Goal: Transaction & Acquisition: Purchase product/service

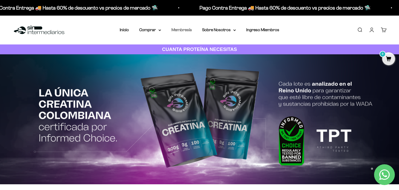
click at [187, 31] on link "Membresía" at bounding box center [182, 30] width 20 height 4
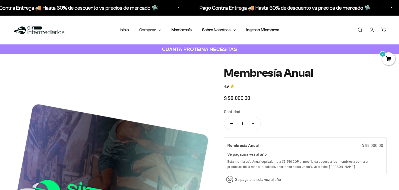
click at [144, 30] on summary "Comprar" at bounding box center [150, 30] width 22 height 7
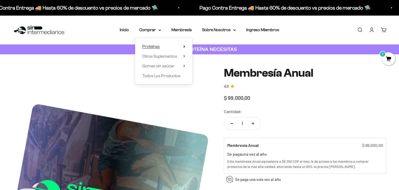
click at [152, 46] on span "Proteínas" at bounding box center [150, 46] width 17 height 4
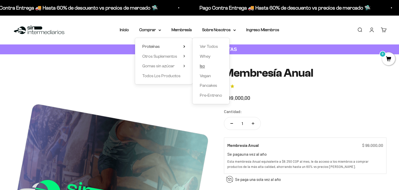
click at [205, 67] on link "Iso" at bounding box center [211, 66] width 22 height 7
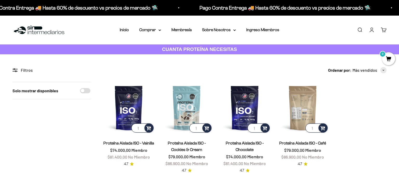
click at [305, 112] on img at bounding box center [303, 108] width 52 height 52
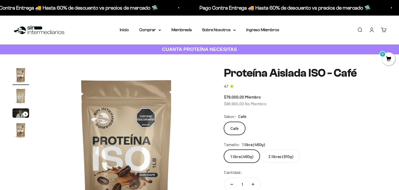
scroll to position [27, 0]
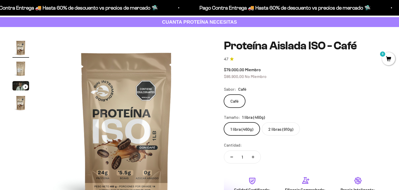
click at [273, 131] on label "2 libras (910g)" at bounding box center [281, 128] width 38 height 13
click at [224, 122] on input "2 libras (910g)" at bounding box center [224, 122] width 0 height 0
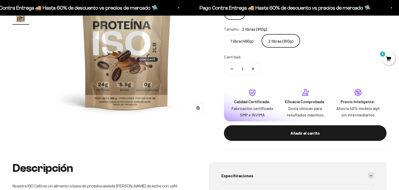
scroll to position [55, 0]
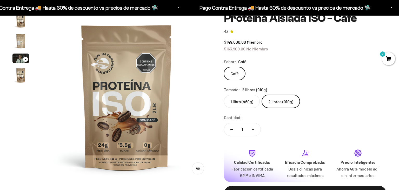
click at [161, 138] on img at bounding box center [127, 97] width 170 height 170
click at [145, 130] on img at bounding box center [127, 97] width 170 height 170
click at [231, 104] on label "1 libra (460g)" at bounding box center [242, 101] width 36 height 13
click at [224, 95] on input "1 libra (460g)" at bounding box center [224, 95] width 0 height 0
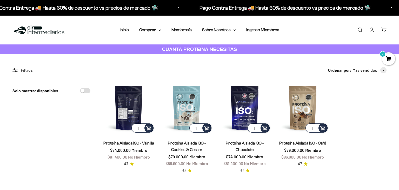
click at [136, 120] on img at bounding box center [129, 108] width 52 height 52
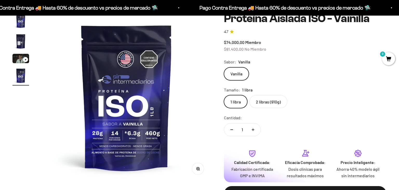
scroll to position [0, 528]
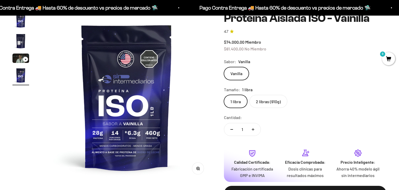
click at [269, 101] on label "2 libras (910g)" at bounding box center [269, 101] width 38 height 13
click at [224, 95] on input "2 libras (910g)" at bounding box center [224, 95] width 0 height 0
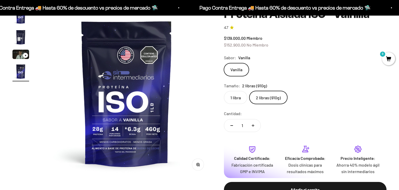
scroll to position [70, 0]
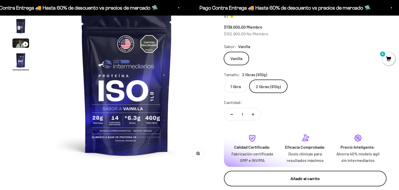
click at [279, 177] on div "Añadir al carrito" at bounding box center [306, 178] width 142 height 7
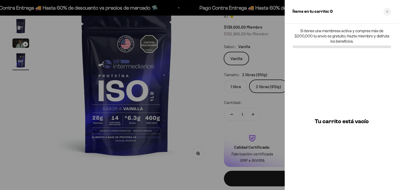
scroll to position [0, 528]
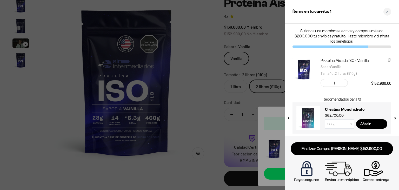
click at [199, 47] on div at bounding box center [199, 95] width 399 height 190
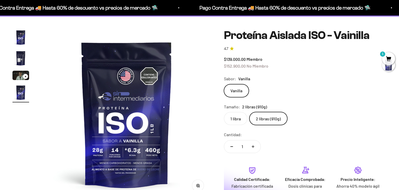
scroll to position [0, 0]
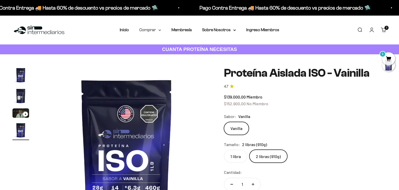
click at [147, 29] on summary "Comprar" at bounding box center [150, 30] width 22 height 7
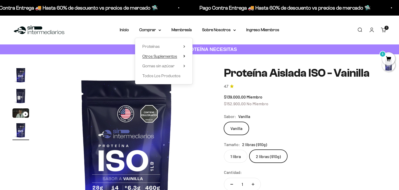
click at [182, 58] on summary "Otros Suplementos" at bounding box center [163, 56] width 43 height 7
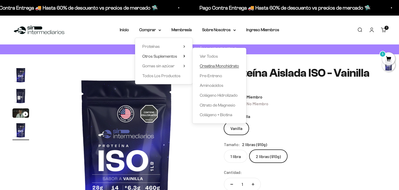
click at [227, 65] on span "Creatina Monohidrato" at bounding box center [219, 66] width 39 height 4
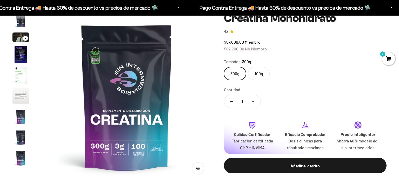
scroll to position [55, 0]
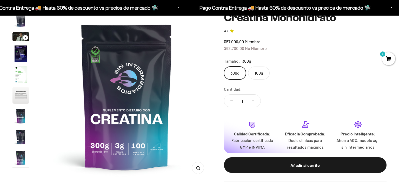
click at [258, 78] on label "100g" at bounding box center [259, 73] width 22 height 13
click at [224, 67] on input "100g" at bounding box center [224, 66] width 0 height 0
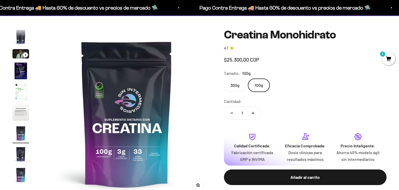
scroll to position [21, 0]
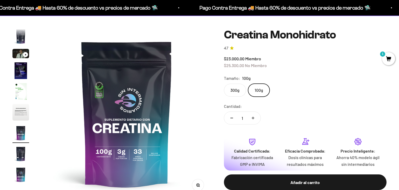
click at [231, 92] on label "300g" at bounding box center [235, 90] width 22 height 13
click at [224, 84] on input "300g" at bounding box center [224, 83] width 0 height 0
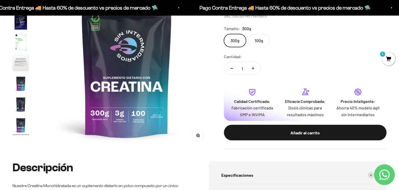
scroll to position [100, 0]
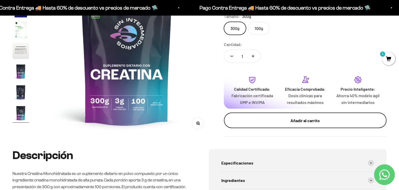
click at [305, 120] on div "Añadir al carrito" at bounding box center [306, 120] width 142 height 7
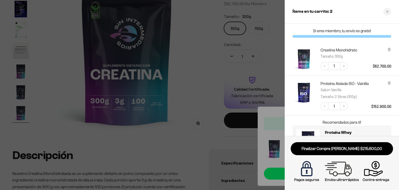
scroll to position [0, 1409]
click at [208, 76] on div at bounding box center [199, 95] width 399 height 190
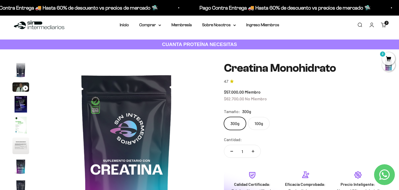
scroll to position [0, 0]
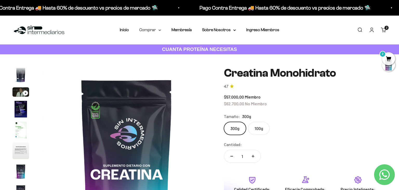
click at [157, 29] on summary "Comprar" at bounding box center [150, 30] width 22 height 7
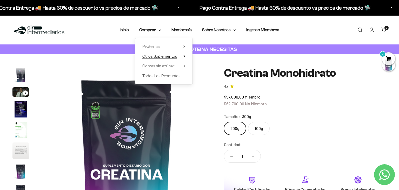
click at [181, 57] on summary "Otros Suplementos" at bounding box center [163, 56] width 43 height 7
click at [174, 67] on summary "Gomas sin azúcar" at bounding box center [163, 66] width 43 height 7
click at [165, 75] on span "Todos Los Productos" at bounding box center [161, 76] width 38 height 4
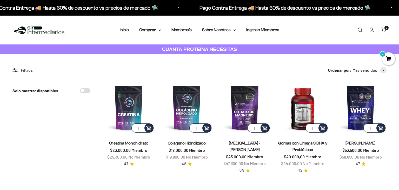
click at [303, 110] on img at bounding box center [303, 108] width 52 height 52
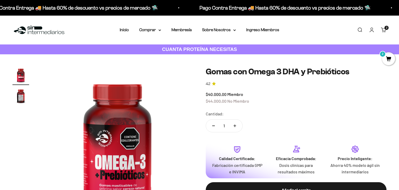
scroll to position [27, 0]
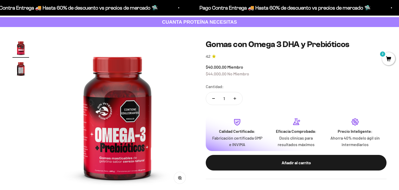
click at [144, 158] on img at bounding box center [118, 116] width 152 height 152
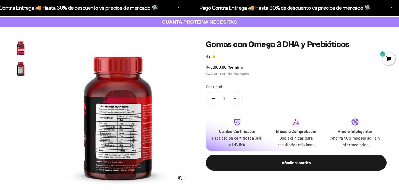
scroll to position [0, 158]
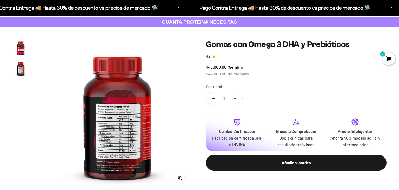
click at [145, 155] on img at bounding box center [118, 116] width 152 height 152
click at [151, 143] on img at bounding box center [118, 116] width 152 height 152
click at [20, 52] on img "Ir al artículo 1" at bounding box center [20, 48] width 17 height 17
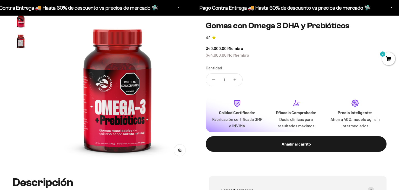
scroll to position [82, 0]
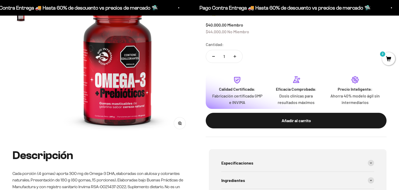
click at [136, 109] on img at bounding box center [118, 61] width 152 height 152
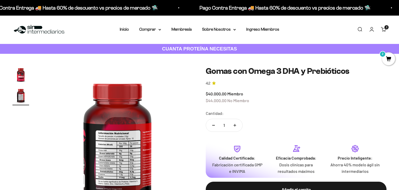
scroll to position [0, 0]
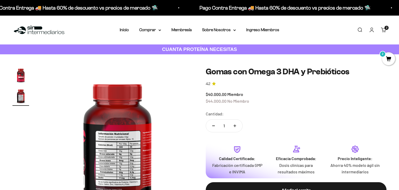
click at [20, 73] on img "Ir al artículo 1" at bounding box center [20, 75] width 17 height 17
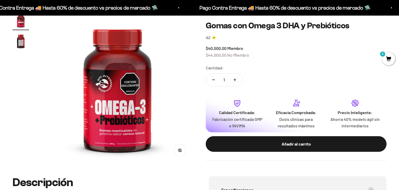
scroll to position [27, 0]
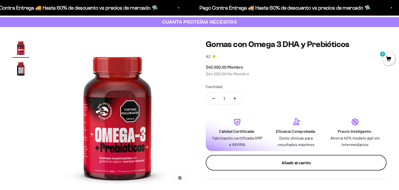
click at [319, 161] on div "Añadir al carrito" at bounding box center [296, 162] width 160 height 7
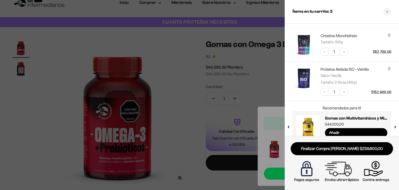
scroll to position [58, 0]
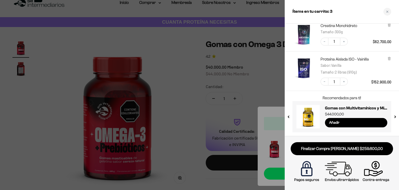
click at [309, 119] on link at bounding box center [308, 116] width 23 height 23
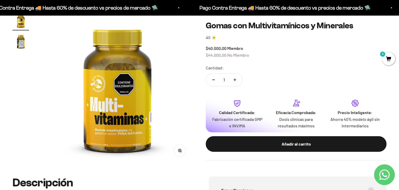
scroll to position [55, 0]
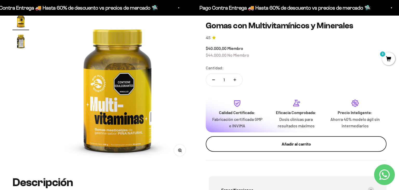
click at [294, 142] on div "Añadir al carrito" at bounding box center [296, 144] width 160 height 7
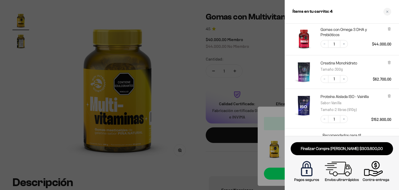
scroll to position [0, 0]
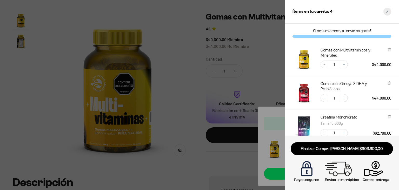
click at [387, 14] on div "Close cart" at bounding box center [388, 12] width 8 height 8
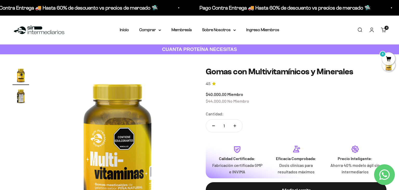
click at [371, 30] on link "Iniciar sesión" at bounding box center [372, 30] width 6 height 6
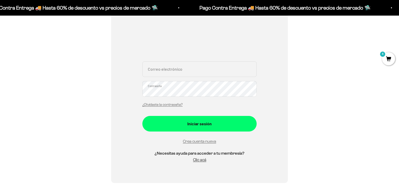
scroll to position [27, 0]
